Goal: Task Accomplishment & Management: Manage account settings

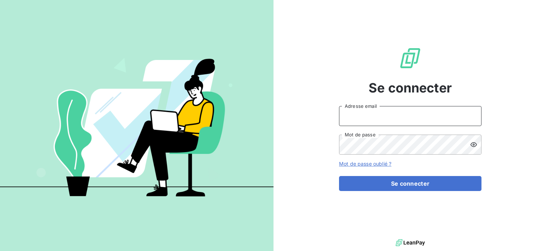
click at [360, 122] on input "Adresse email" at bounding box center [410, 116] width 143 height 20
type input "[EMAIL_ADDRESS][DOMAIN_NAME]"
click at [476, 143] on icon at bounding box center [474, 144] width 6 height 5
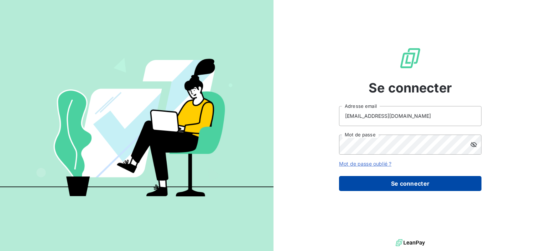
click at [418, 182] on button "Se connecter" at bounding box center [410, 183] width 143 height 15
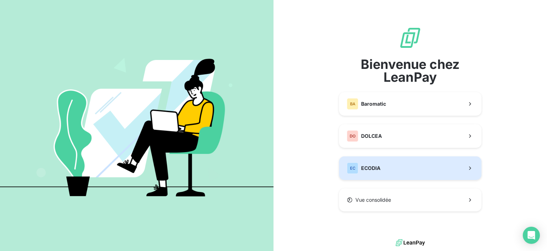
click at [367, 167] on span "ECODIA" at bounding box center [370, 167] width 19 height 7
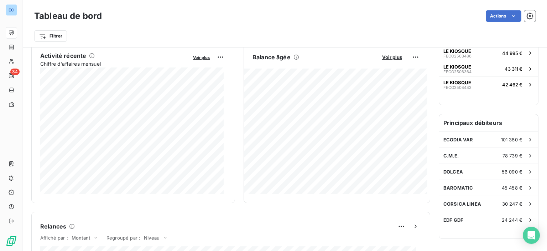
scroll to position [285, 0]
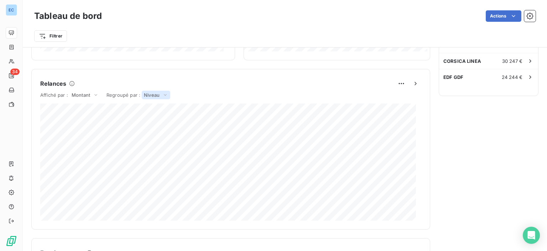
click at [148, 93] on span "Niveau" at bounding box center [152, 95] width 16 height 6
click at [85, 69] on div "Relances Affiché par : Montant Regroupé par : Niveau Niveau Expéditeur de la re…" at bounding box center [230, 149] width 399 height 160
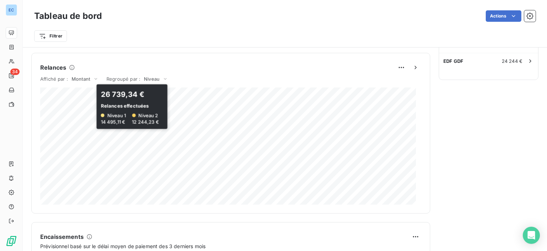
scroll to position [230, 0]
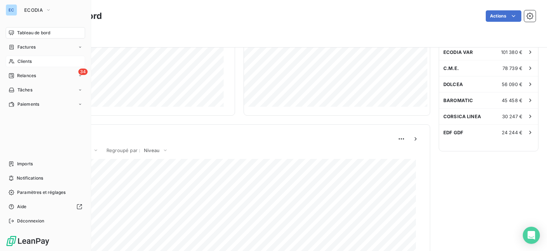
click at [26, 60] on span "Clients" at bounding box center [24, 61] width 14 height 6
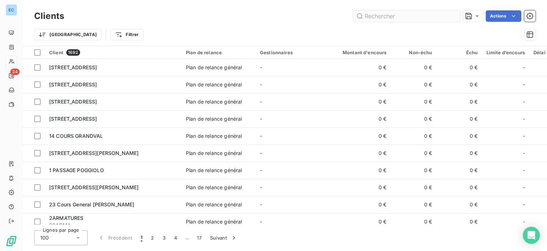
click at [368, 15] on input "text" at bounding box center [406, 15] width 107 height 11
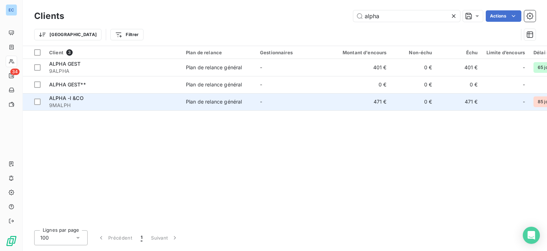
type input "alpha"
click at [224, 103] on div "Plan de relance général" at bounding box center [214, 101] width 56 height 7
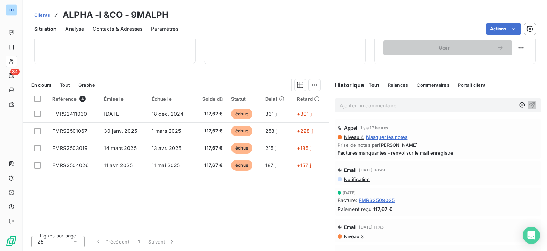
scroll to position [54, 0]
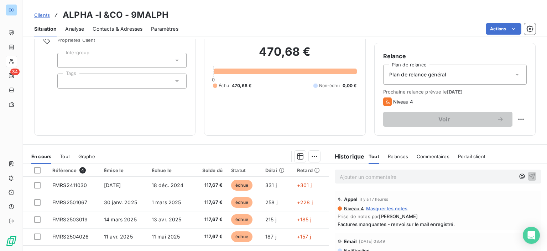
click at [417, 158] on span "Commentaires" at bounding box center [433, 156] width 33 height 6
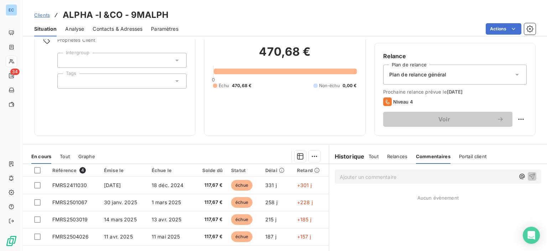
click at [365, 174] on p "Ajouter un commentaire ﻿" at bounding box center [427, 176] width 175 height 9
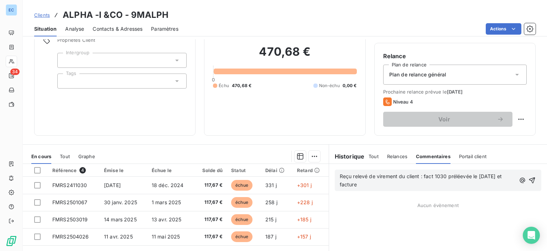
click at [460, 173] on span "Reçu relevé de virement du client : fact 1030 préléevée le [DATE] et facture" at bounding box center [422, 180] width 164 height 14
click at [353, 184] on span "Reçu relevé de virement du client : fact 1030 prélévée le [DATE] et facture" at bounding box center [420, 180] width 161 height 14
click at [372, 176] on span "Reçu relevé de virement du client : fact 1030 prélévée le [DATE] et facture 106…" at bounding box center [429, 180] width 179 height 14
click at [397, 176] on span "Reçu relevé des virement du client : fact 1030 prélévée le [DATE] et facture 10…" at bounding box center [421, 180] width 163 height 14
click at [435, 178] on span "Reçu relevé des virements du client : fact 1030 prélévée le [DATE] et facture 1…" at bounding box center [423, 180] width 166 height 14
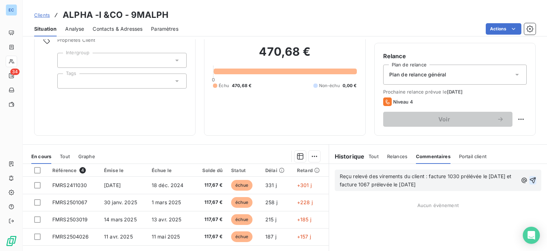
click at [530, 177] on icon "button" at bounding box center [533, 179] width 7 height 7
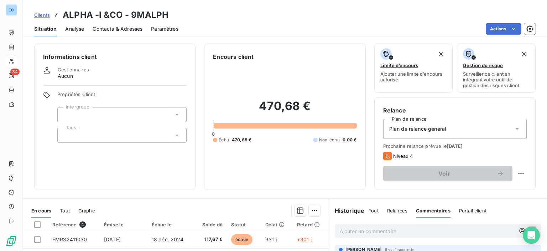
scroll to position [71, 0]
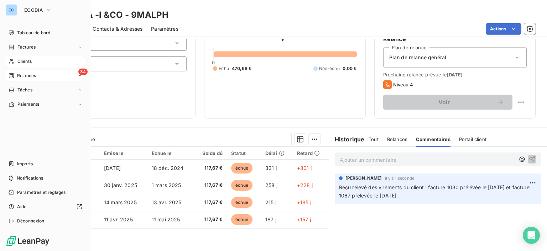
click at [79, 71] on span "34" at bounding box center [82, 71] width 9 height 6
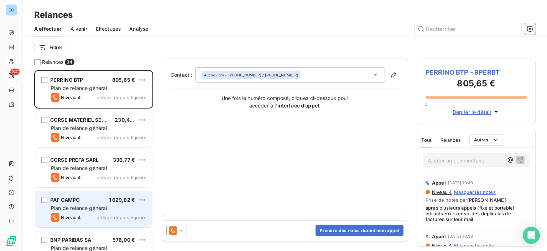
click at [77, 196] on span "PAF CAMPO" at bounding box center [65, 199] width 30 height 6
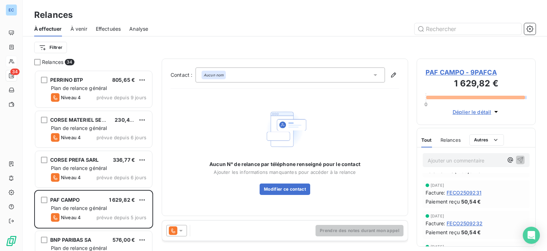
scroll to position [36, 0]
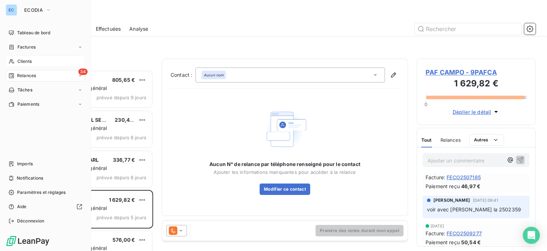
click at [21, 63] on span "Clients" at bounding box center [24, 61] width 14 height 6
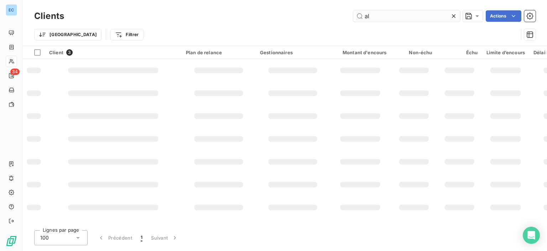
type input "a"
type input "c"
type input "C"
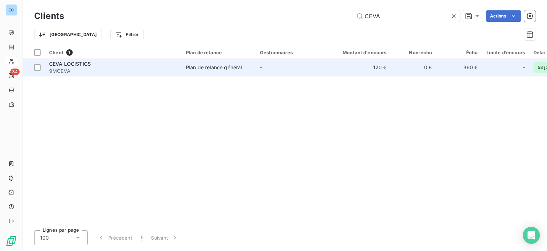
type input "CEVA"
click at [226, 69] on div "Plan de relance général" at bounding box center [214, 67] width 56 height 7
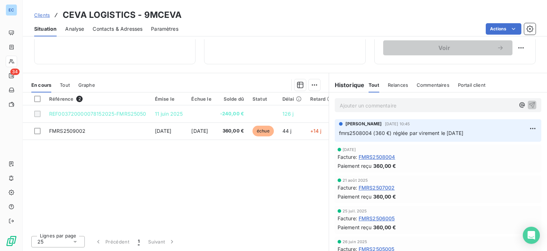
scroll to position [19, 0]
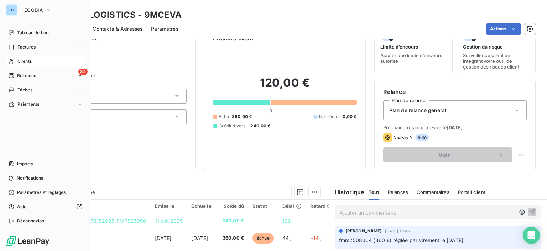
click at [21, 62] on span "Clients" at bounding box center [24, 61] width 14 height 6
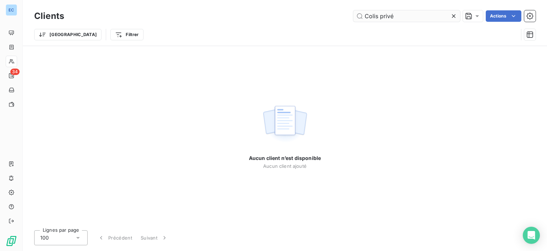
click at [368, 17] on input "Colis privé" at bounding box center [406, 15] width 107 height 11
type input "colis privé"
click at [426, 35] on div "Trier Filtrer" at bounding box center [276, 35] width 484 height 14
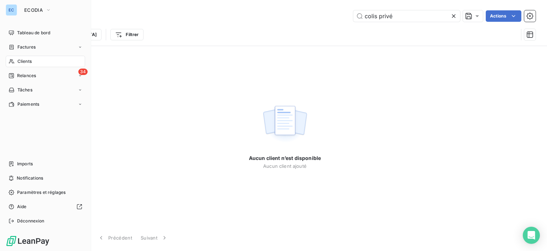
click at [26, 62] on span "Clients" at bounding box center [24, 61] width 14 height 6
click at [31, 74] on span "Relances" at bounding box center [26, 75] width 19 height 6
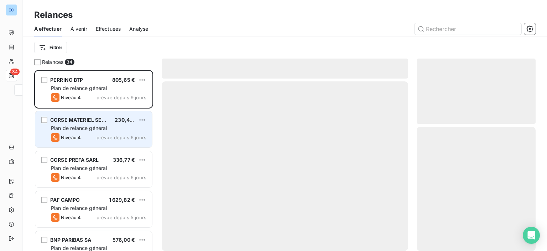
scroll to position [175, 113]
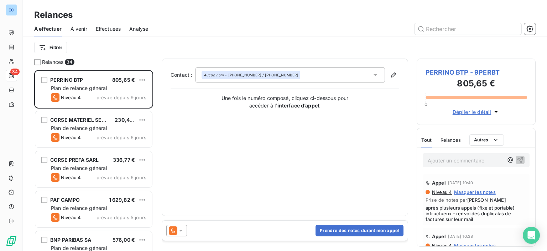
click at [109, 28] on span "Effectuées" at bounding box center [108, 28] width 25 height 7
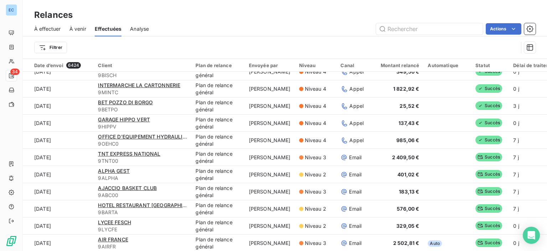
scroll to position [1461, 0]
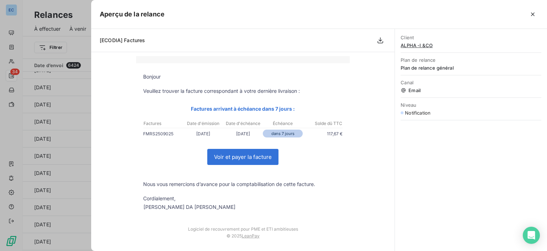
scroll to position [0, 0]
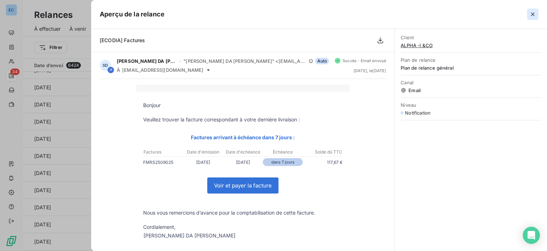
click at [532, 12] on icon "button" at bounding box center [533, 14] width 7 height 7
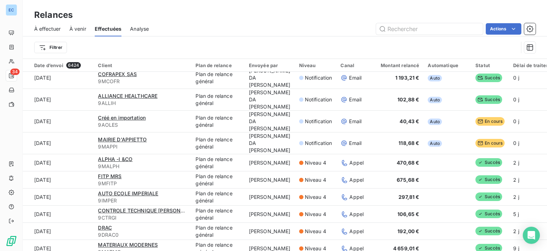
scroll to position [145, 0]
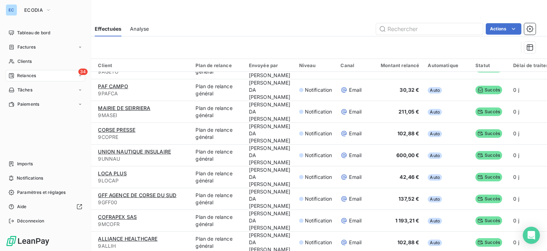
click at [11, 73] on icon at bounding box center [12, 76] width 6 height 6
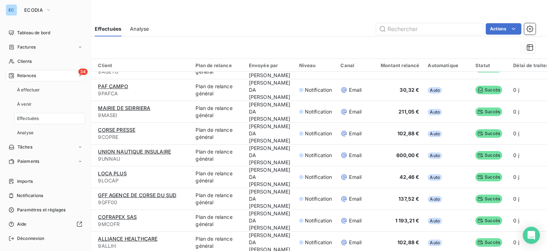
click at [78, 72] on span "34" at bounding box center [82, 71] width 9 height 6
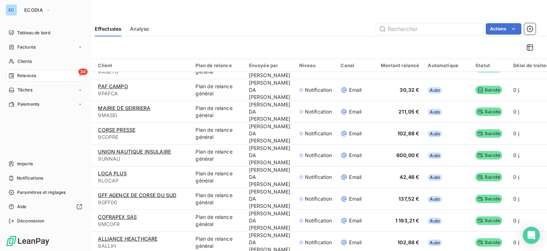
click at [26, 76] on span "Relances" at bounding box center [26, 75] width 19 height 6
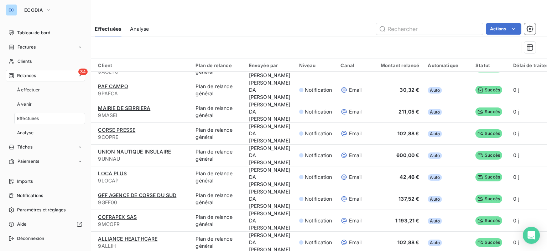
click at [78, 71] on span "34" at bounding box center [82, 71] width 9 height 6
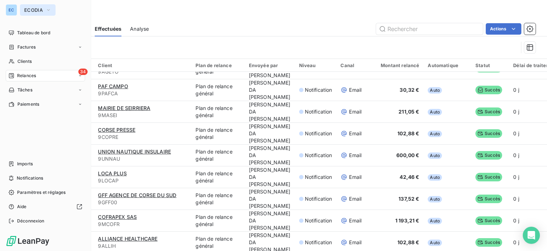
click at [50, 8] on icon "button" at bounding box center [49, 9] width 6 height 7
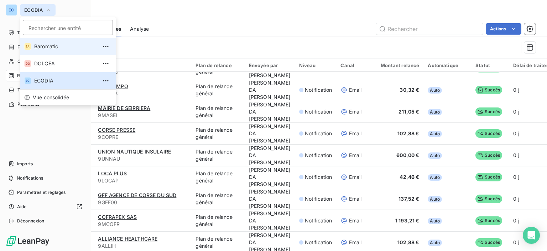
click at [41, 50] on li "BA Baromatic" at bounding box center [68, 46] width 96 height 17
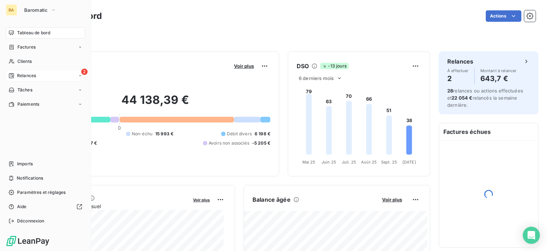
click at [26, 76] on span "Relances" at bounding box center [26, 75] width 19 height 6
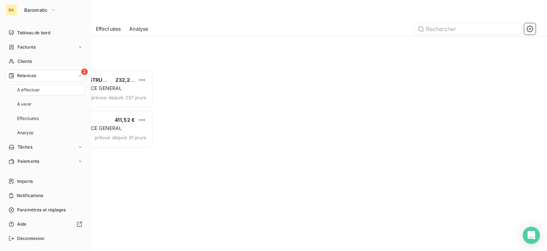
scroll to position [175, 113]
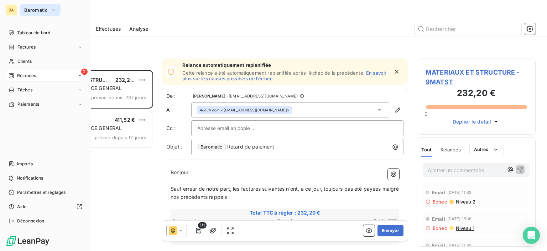
click at [32, 7] on span "Baromatic" at bounding box center [36, 10] width 24 height 6
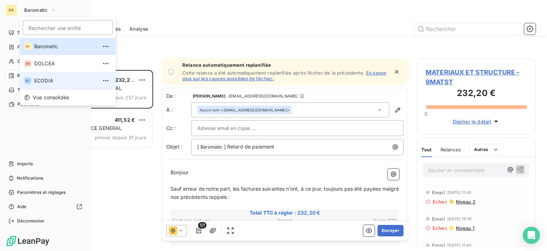
click at [42, 80] on span "ECODIA" at bounding box center [65, 80] width 63 height 7
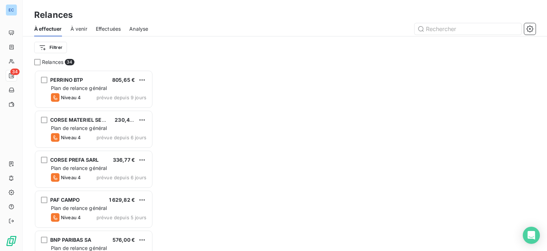
scroll to position [175, 113]
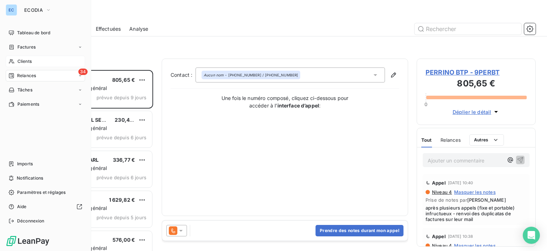
click at [23, 61] on span "Clients" at bounding box center [24, 61] width 14 height 6
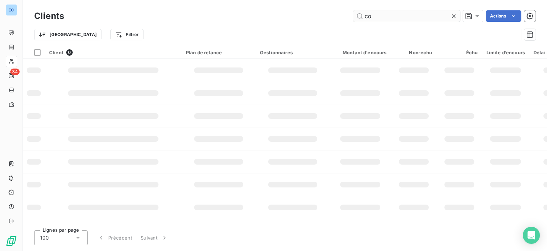
type input "c"
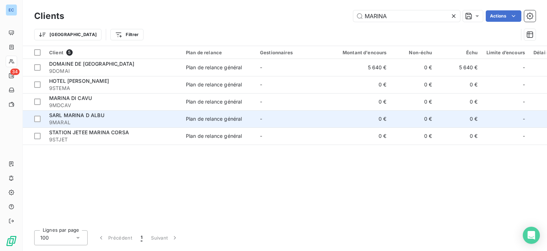
type input "MARINA"
click at [214, 121] on div "Plan de relance général" at bounding box center [214, 118] width 56 height 7
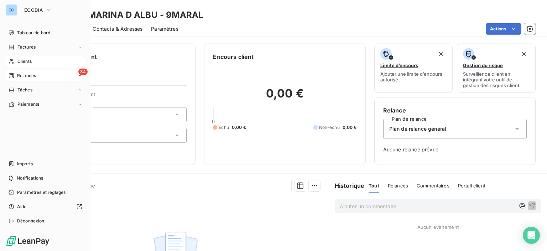
click at [22, 72] on div "34 Relances" at bounding box center [45, 75] width 79 height 11
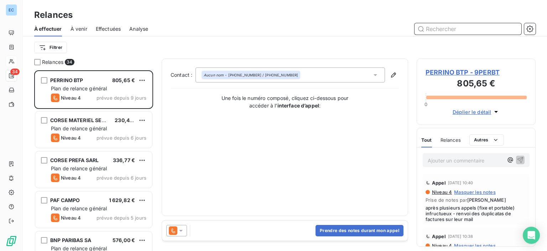
scroll to position [71, 0]
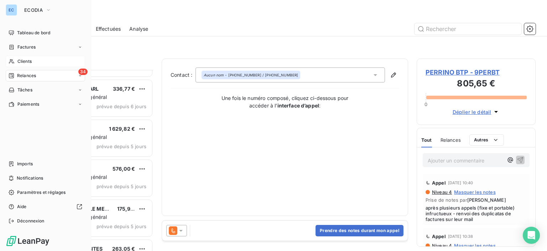
click at [15, 62] on div "Clients" at bounding box center [45, 61] width 79 height 11
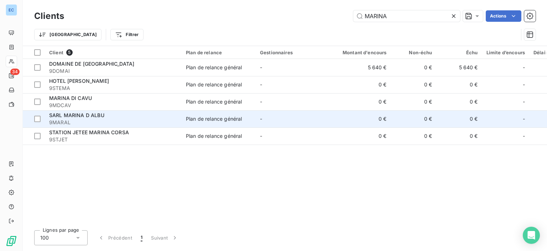
click at [204, 119] on div "Plan de relance général" at bounding box center [214, 118] width 56 height 7
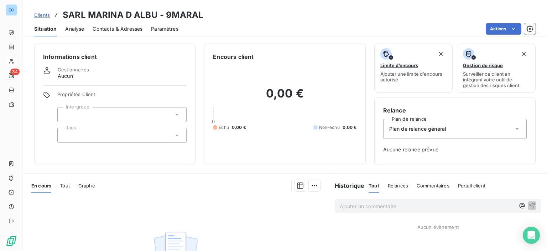
click at [109, 31] on span "Contacts & Adresses" at bounding box center [118, 28] width 50 height 7
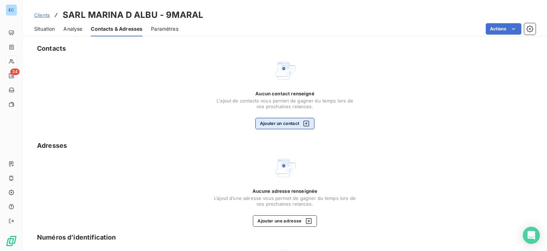
click at [262, 123] on button "Ajouter un contact" at bounding box center [285, 123] width 60 height 11
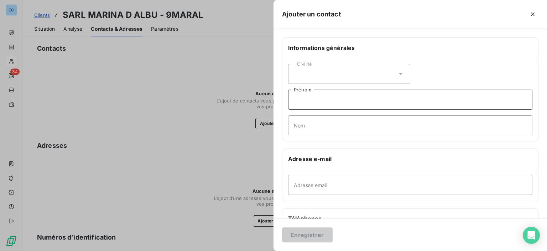
click at [334, 107] on input "Prénom" at bounding box center [410, 99] width 244 height 20
type input "[PERSON_NAME]"
click at [295, 124] on input "Nom" at bounding box center [410, 125] width 244 height 20
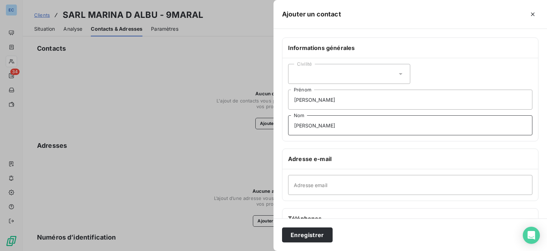
type input "[PERSON_NAME]"
click at [294, 182] on input "Adresse email" at bounding box center [410, 185] width 244 height 20
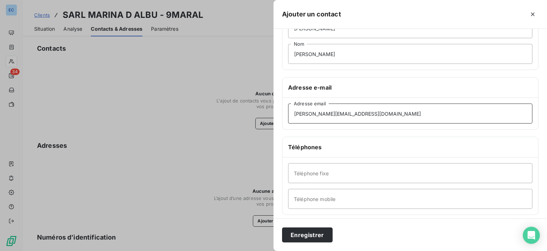
type input "[PERSON_NAME][EMAIL_ADDRESS][DOMAIN_NAME]"
click at [315, 181] on input "Téléphone fixe" at bounding box center [410, 173] width 244 height 20
type input "[PHONE_NUMBER]"
click at [297, 234] on button "Enregistrer" at bounding box center [307, 234] width 51 height 15
